Goal: Information Seeking & Learning: Stay updated

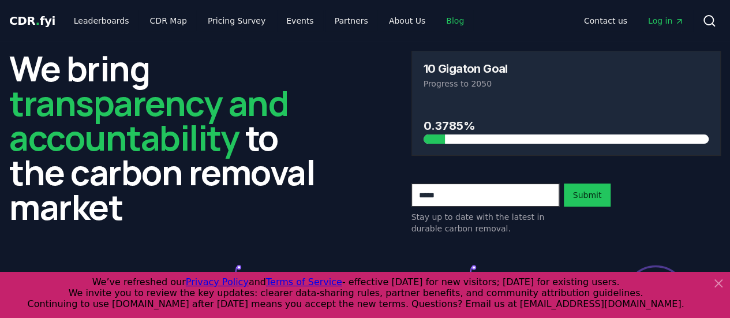
click at [437, 17] on link "Blog" at bounding box center [455, 20] width 36 height 21
click at [437, 22] on link "Blog" at bounding box center [455, 20] width 36 height 21
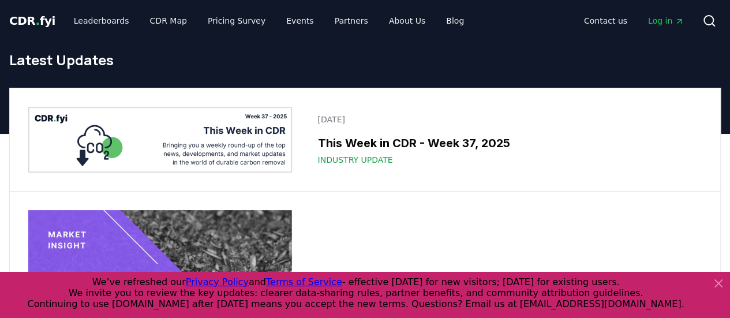
click at [720, 283] on icon at bounding box center [719, 284] width 14 height 14
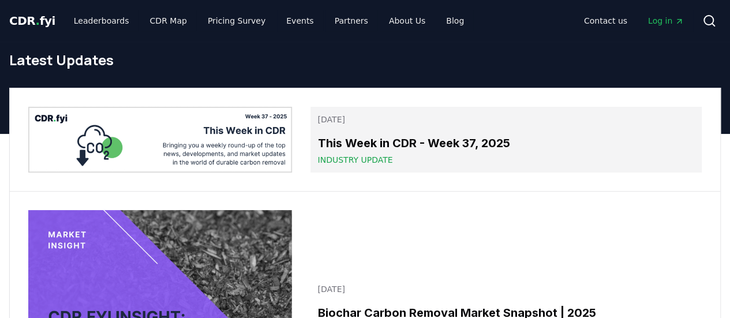
click at [484, 145] on h3 "This Week in CDR - Week 37, 2025" at bounding box center [507, 143] width 378 height 17
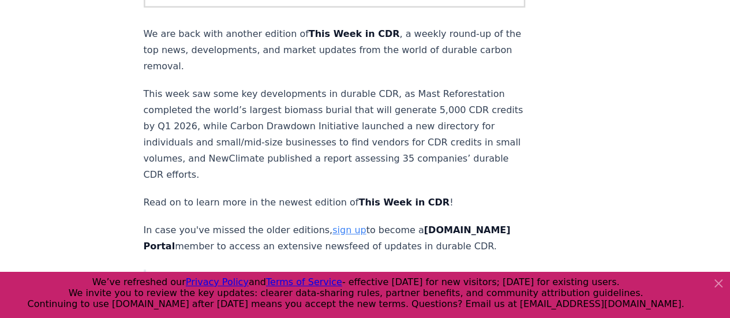
scroll to position [231, 0]
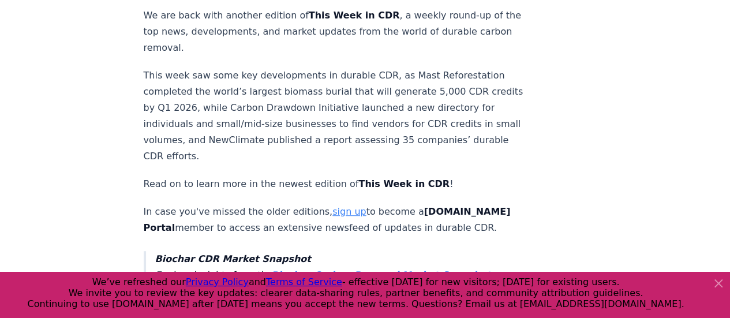
click at [715, 285] on icon at bounding box center [719, 284] width 14 height 14
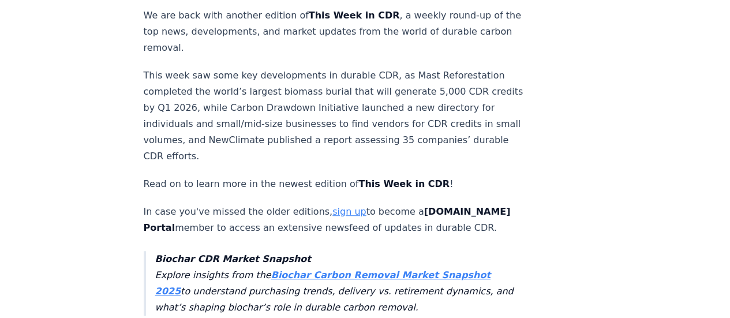
scroll to position [289, 0]
